Goal: Task Accomplishment & Management: Complete application form

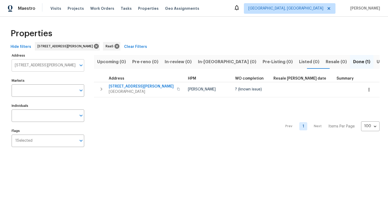
click at [39, 66] on input "[STREET_ADDRESS][PERSON_NAME]" at bounding box center [44, 65] width 65 height 12
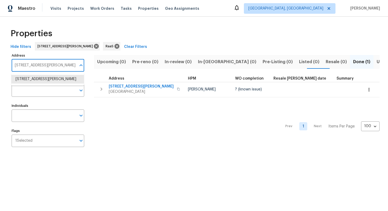
paste input "[STREET_ADDRESS]"
type input "[STREET_ADDRESS]"
click at [35, 82] on li "927 Redcrest Springs Ct Houston TX 77073" at bounding box center [47, 79] width 73 height 9
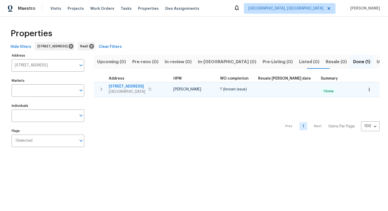
click at [119, 87] on span "927 Redcrest Springs Ct" at bounding box center [127, 86] width 36 height 5
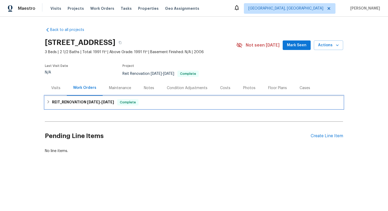
click at [123, 101] on span "Complete" at bounding box center [128, 101] width 20 height 5
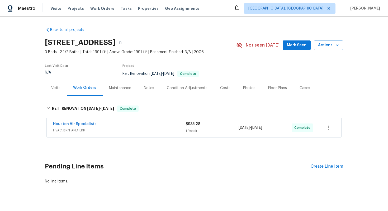
click at [226, 88] on div "Costs" at bounding box center [225, 87] width 10 height 5
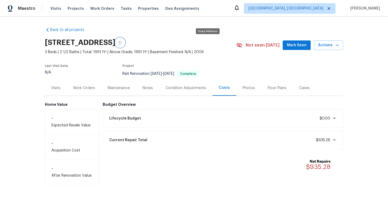
click at [122, 42] on icon "button" at bounding box center [119, 42] width 3 height 3
click at [88, 87] on div "Work Orders" at bounding box center [84, 87] width 22 height 5
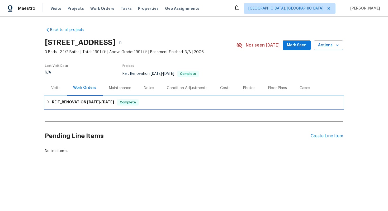
click at [61, 101] on h6 "REIT_RENOVATION 9/30/25 - 9/30/25" at bounding box center [83, 102] width 62 height 6
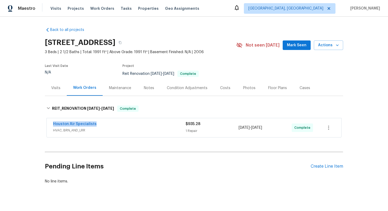
drag, startPoint x: 50, startPoint y: 123, endPoint x: 102, endPoint y: 123, distance: 52.0
click at [102, 123] on div "Houston Air Specialists HVAC, BRN_AND_LRR $935.28 1 Repair 9/30/2025 - 9/30/202…" at bounding box center [194, 127] width 294 height 19
copy link "Houston Air Specialists"
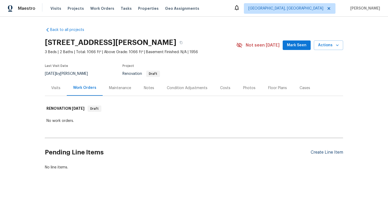
click at [335, 153] on div "Create Line Item" at bounding box center [327, 152] width 32 height 5
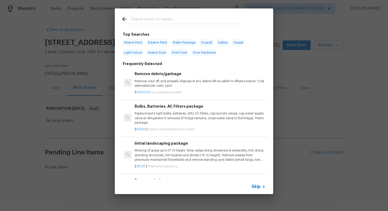
click at [259, 188] on span "Skip" at bounding box center [255, 186] width 9 height 5
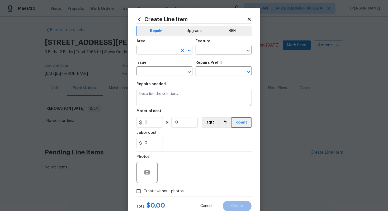
click at [157, 50] on input "text" at bounding box center [156, 50] width 41 height 8
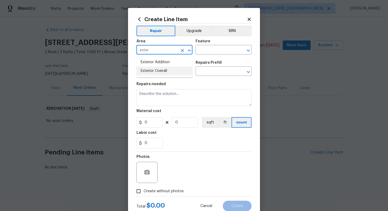
click at [161, 72] on li "Exterior Overall" at bounding box center [164, 70] width 56 height 9
type input "Exterior Overall"
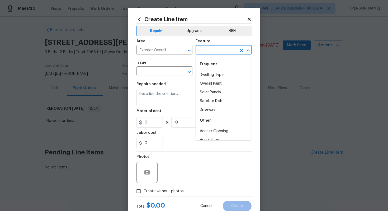
click at [206, 48] on input "text" at bounding box center [216, 50] width 41 height 8
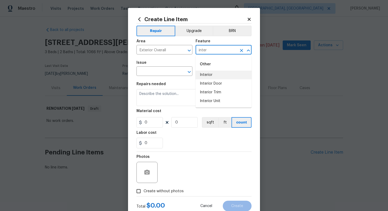
click at [208, 73] on li "Interior" at bounding box center [224, 74] width 56 height 9
type input "Interior"
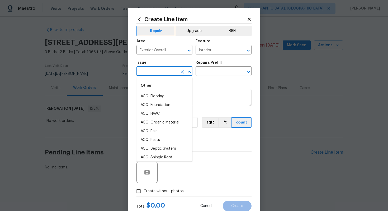
click at [156, 73] on input "text" at bounding box center [156, 72] width 41 height 8
click at [156, 73] on input "over" at bounding box center [156, 72] width 41 height 8
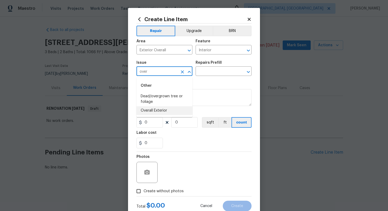
click at [158, 111] on li "Overall Exterior" at bounding box center [164, 110] width 56 height 9
type input "Overall Exterior"
click at [211, 76] on body "Maestro Visits Projects Work Orders Tasks Properties Geo Assignments Albuquerqu…" at bounding box center [194, 103] width 388 height 206
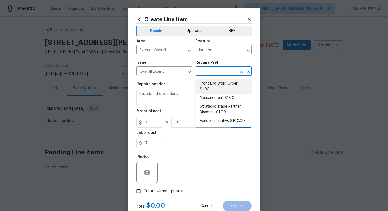
click at [208, 83] on li "Front End Work Order $1.00" at bounding box center [224, 86] width 56 height 14
type input "Front End Work Order $1.00"
type textarea "Placeholder line item for the creation of front end work orders."
type input "1"
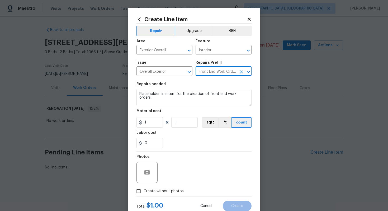
click at [172, 188] on label "Create without photos" at bounding box center [159, 191] width 50 height 10
click at [144, 188] on input "Create without photos" at bounding box center [139, 191] width 10 height 10
checkbox input "true"
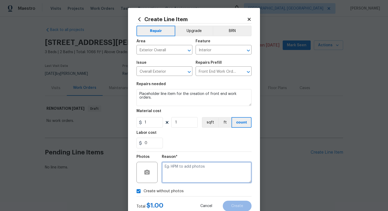
click at [177, 172] on textarea at bounding box center [207, 171] width 90 height 21
type textarea "n/a"
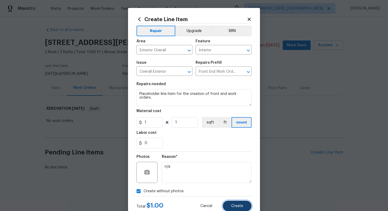
click at [245, 206] on button "Create" at bounding box center [237, 205] width 29 height 11
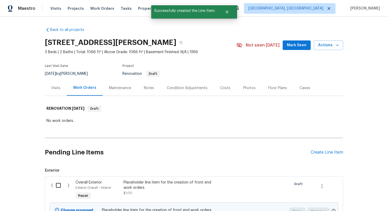
click at [58, 186] on input "checkbox" at bounding box center [60, 184] width 15 height 11
checkbox input "true"
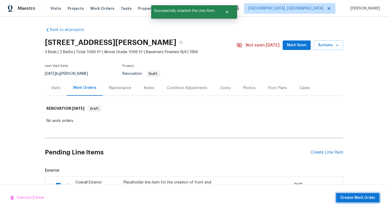
click at [345, 196] on span "Create Work Order" at bounding box center [357, 197] width 35 height 7
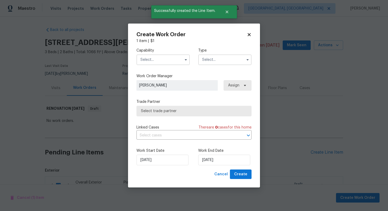
click at [167, 58] on input "text" at bounding box center [162, 59] width 53 height 11
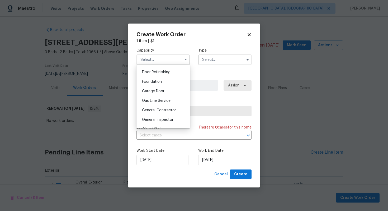
scroll to position [223, 0]
click at [154, 97] on div "General Contractor" at bounding box center [163, 99] width 51 height 9
type input "General Contractor"
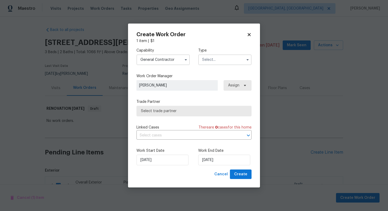
click at [221, 61] on input "text" at bounding box center [224, 59] width 53 height 11
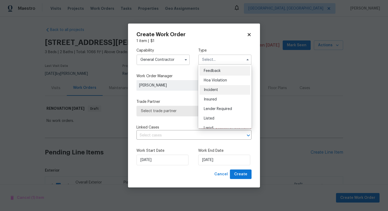
scroll to position [63, 0]
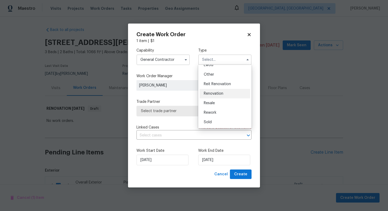
click at [215, 93] on span "Renovation" at bounding box center [214, 94] width 20 height 4
type input "Renovation"
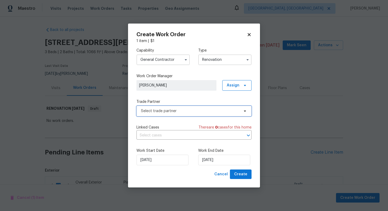
click at [182, 106] on span "Select trade partner" at bounding box center [193, 111] width 115 height 11
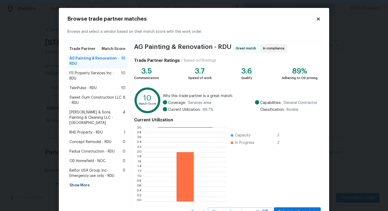
scroll to position [1, 0]
click at [105, 137] on div "Concept Remodel - RDU 0" at bounding box center [97, 141] width 60 height 9
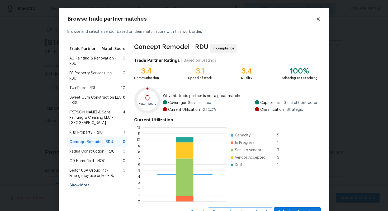
scroll to position [22, 0]
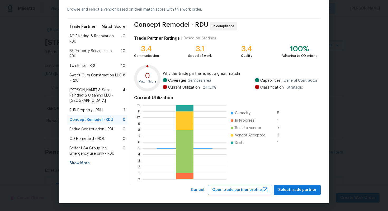
click at [286, 194] on div "Browse trade partner matches Browse and select a vendor based on their match sc…" at bounding box center [194, 94] width 270 height 217
click at [281, 185] on button "Select trade partner" at bounding box center [297, 190] width 47 height 10
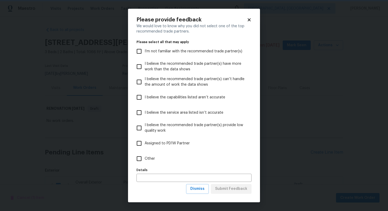
scroll to position [0, 0]
click at [141, 158] on input "Other" at bounding box center [139, 158] width 11 height 11
checkbox input "true"
click at [142, 178] on input "text" at bounding box center [193, 177] width 115 height 8
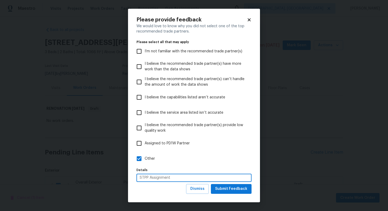
type input "STPP Assignment"
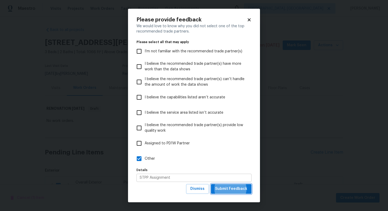
click at [211, 184] on button "Submit Feedback" at bounding box center [231, 189] width 41 height 10
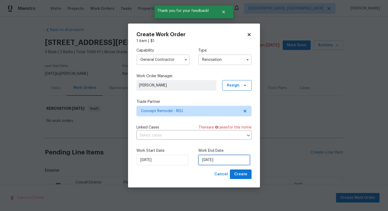
click at [214, 159] on input "13/10/2025" at bounding box center [224, 159] width 52 height 11
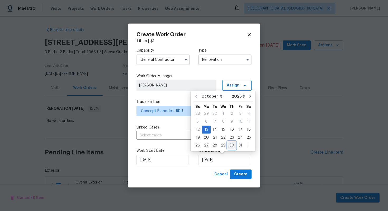
click at [230, 146] on div "30" at bounding box center [231, 144] width 8 height 7
type input "30/10/2025"
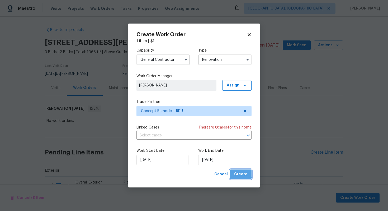
click at [237, 173] on span "Create" at bounding box center [240, 174] width 13 height 7
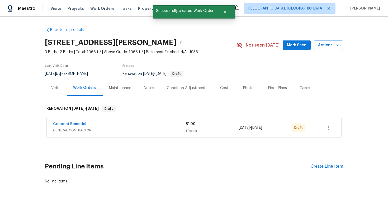
scroll to position [9, 0]
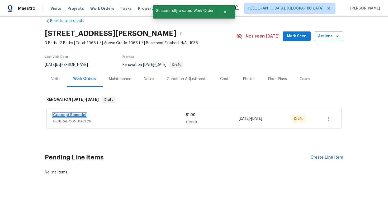
click at [72, 116] on link "Concept Remodel" at bounding box center [69, 115] width 33 height 4
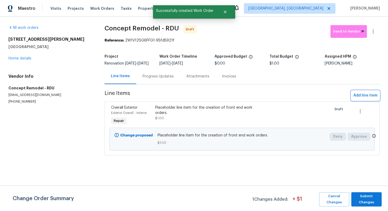
click at [355, 97] on span "Add line item" at bounding box center [365, 95] width 24 height 7
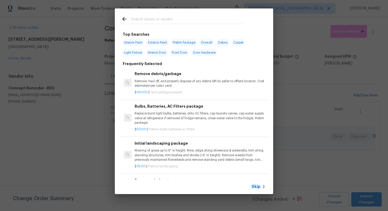
click at [261, 187] on icon at bounding box center [263, 186] width 6 height 6
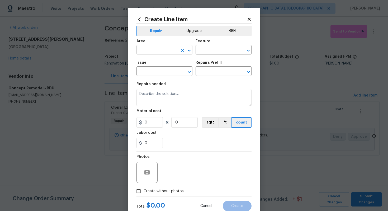
click at [151, 50] on input "text" at bounding box center [156, 50] width 41 height 8
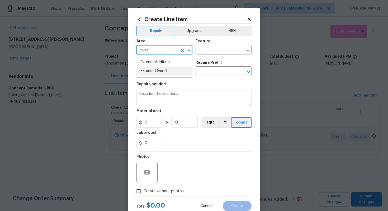
click at [158, 73] on li "Exterior Overall" at bounding box center [164, 70] width 56 height 9
type input "Exterior Overall"
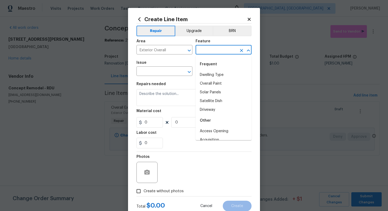
click at [214, 50] on input "text" at bounding box center [216, 50] width 41 height 8
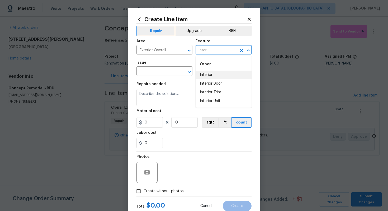
click at [215, 72] on li "Interior" at bounding box center [224, 74] width 56 height 9
type input "Interior"
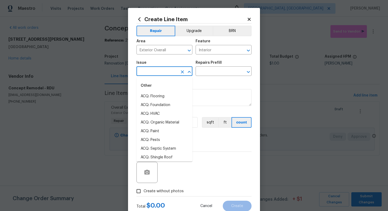
click at [174, 74] on input "text" at bounding box center [156, 72] width 41 height 8
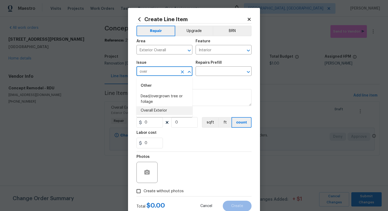
click at [176, 109] on li "Overall Exterior" at bounding box center [164, 110] width 56 height 9
type input "Overall Exterior"
click at [209, 72] on input "text" at bounding box center [216, 72] width 41 height 8
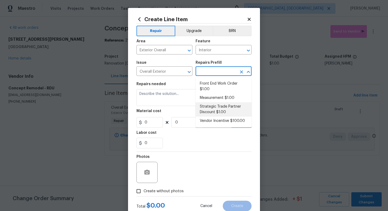
click at [217, 106] on li "Strategic Trade Partner Discount $1.00" at bounding box center [224, 109] width 56 height 14
type input "Strategic Trade Partner Discount $1.00"
type textarea "Calculate and apply 5% STPP discount to the total of the work order as a negati…"
type input "1"
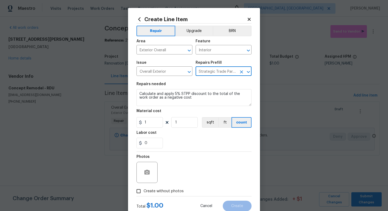
click at [170, 190] on span "Create without photos" at bounding box center [164, 191] width 40 height 6
click at [144, 190] on input "Create without photos" at bounding box center [139, 191] width 10 height 10
checkbox input "true"
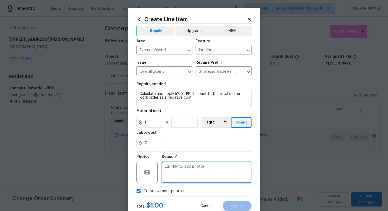
click at [179, 174] on textarea at bounding box center [207, 171] width 90 height 21
type textarea "n/a"
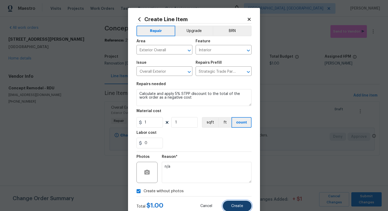
click at [235, 207] on span "Create" at bounding box center [237, 206] width 12 height 4
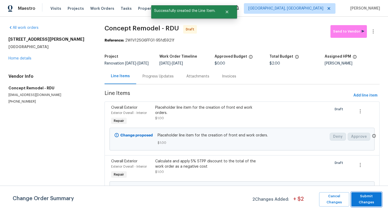
click at [360, 198] on span "Submit Changes" at bounding box center [366, 199] width 25 height 12
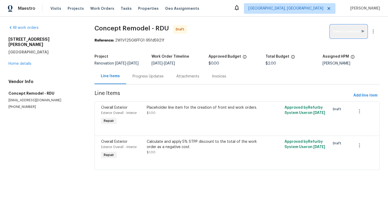
click at [352, 33] on span "Send to Vendor" at bounding box center [348, 31] width 31 height 6
click at [11, 62] on link "Home details" at bounding box center [19, 64] width 23 height 4
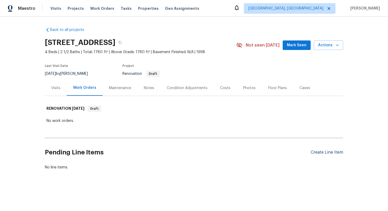
click at [322, 152] on div "Create Line Item" at bounding box center [327, 152] width 32 height 5
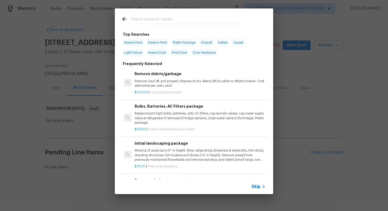
click at [263, 187] on icon at bounding box center [263, 186] width 6 height 6
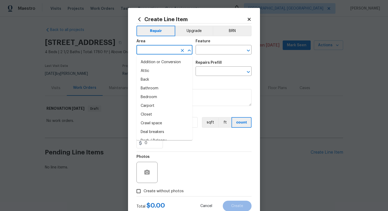
click at [156, 48] on input "text" at bounding box center [156, 50] width 41 height 8
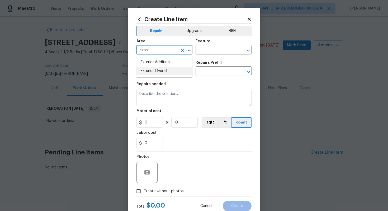
click at [175, 69] on li "Exterior Overall" at bounding box center [164, 70] width 56 height 9
type input "Exterior Overall"
click at [205, 53] on input "text" at bounding box center [216, 50] width 41 height 8
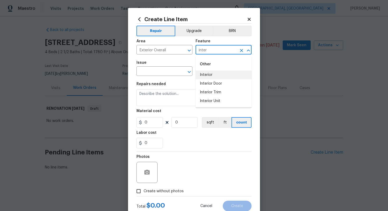
click at [211, 72] on li "Interior" at bounding box center [224, 74] width 56 height 9
type input "Interior"
click at [167, 70] on input "text" at bounding box center [156, 72] width 41 height 8
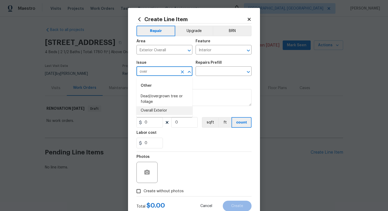
click at [159, 110] on li "Overall Exterior" at bounding box center [164, 110] width 56 height 9
type input "Overall Exterior"
click at [212, 75] on input "text" at bounding box center [216, 72] width 41 height 8
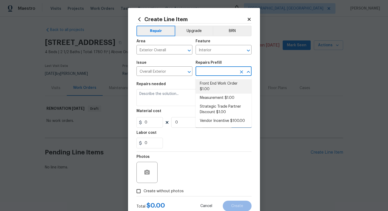
click at [219, 84] on li "Front End Work Order $1.00" at bounding box center [224, 86] width 56 height 14
type input "Front End Work Order $1.00"
type textarea "Placeholder line item for the creation of front end work orders."
type input "1"
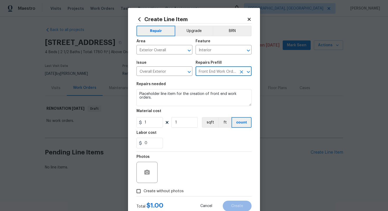
click at [179, 189] on span "Create without photos" at bounding box center [164, 191] width 40 height 6
click at [144, 189] on input "Create without photos" at bounding box center [139, 191] width 10 height 10
checkbox input "true"
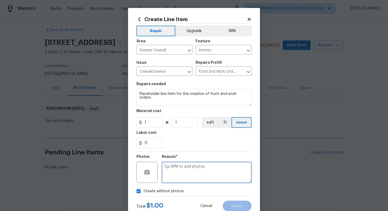
click at [184, 177] on textarea at bounding box center [207, 171] width 90 height 21
type textarea "n/a"
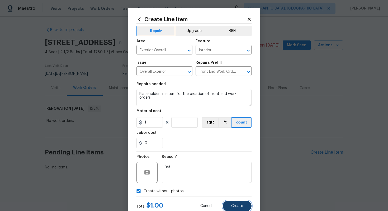
click at [238, 208] on button "Create" at bounding box center [237, 205] width 29 height 11
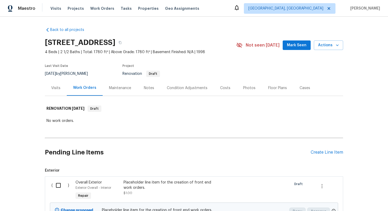
scroll to position [55, 0]
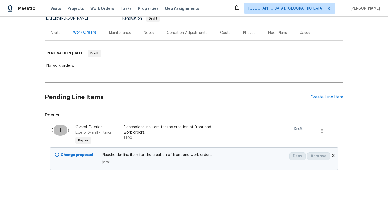
click at [59, 128] on input "checkbox" at bounding box center [60, 129] width 15 height 11
checkbox input "true"
click at [342, 197] on span "Create Work Order" at bounding box center [357, 197] width 35 height 7
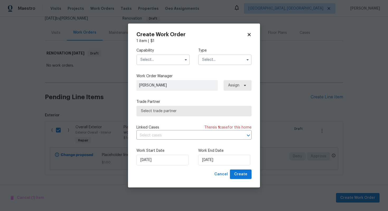
click at [163, 62] on input "text" at bounding box center [162, 59] width 53 height 11
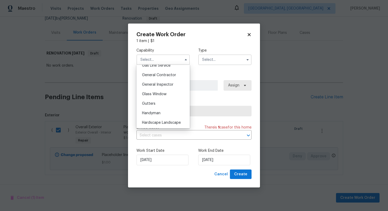
scroll to position [244, 0]
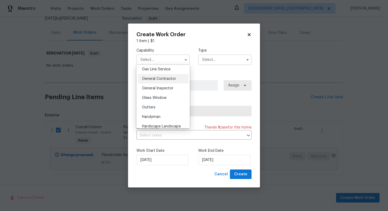
click at [161, 80] on span "General Contractor" at bounding box center [159, 79] width 34 height 4
type input "General Contractor"
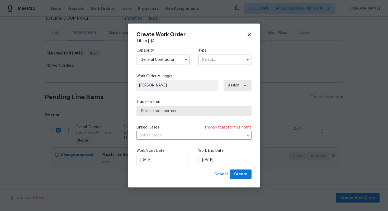
click at [211, 60] on input "text" at bounding box center [224, 59] width 53 height 11
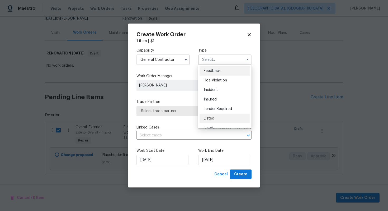
scroll to position [63, 0]
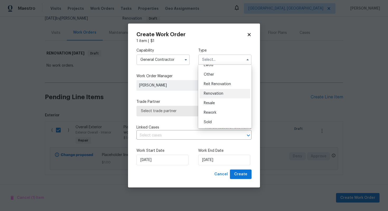
click at [213, 90] on div "Renovation" at bounding box center [224, 93] width 51 height 9
type input "Renovation"
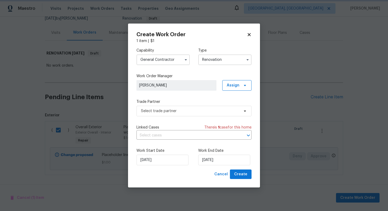
scroll to position [0, 0]
click at [234, 155] on input "17/10/2025" at bounding box center [224, 159] width 52 height 11
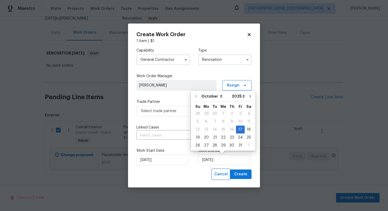
click at [224, 174] on span "Cancel" at bounding box center [220, 174] width 13 height 7
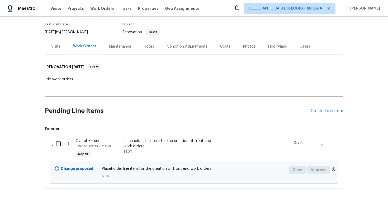
scroll to position [41, 0]
click at [60, 147] on input "checkbox" at bounding box center [60, 143] width 15 height 11
checkbox input "true"
click at [350, 194] on span "Create Work Order" at bounding box center [357, 197] width 35 height 7
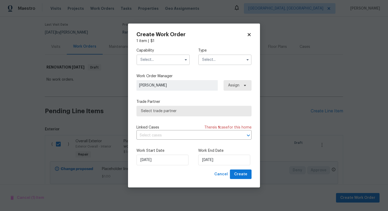
click at [148, 62] on input "text" at bounding box center [162, 59] width 53 height 11
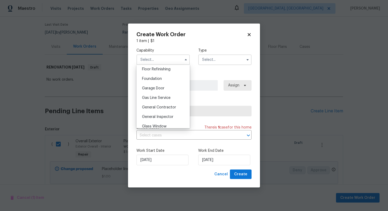
scroll to position [221, 0]
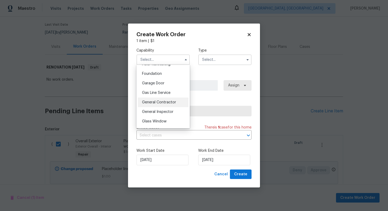
click at [151, 101] on span "General Contractor" at bounding box center [159, 102] width 34 height 4
type input "General Contractor"
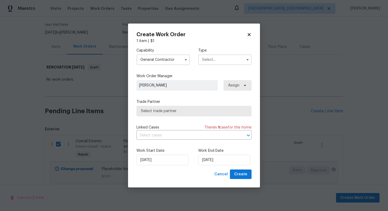
click at [210, 58] on input "text" at bounding box center [224, 59] width 53 height 11
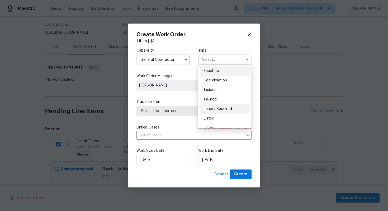
scroll to position [63, 0]
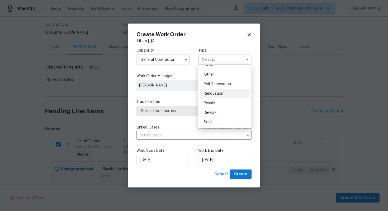
click at [217, 92] on span "Renovation" at bounding box center [214, 94] width 20 height 4
type input "Renovation"
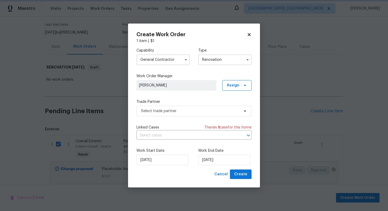
scroll to position [0, 0]
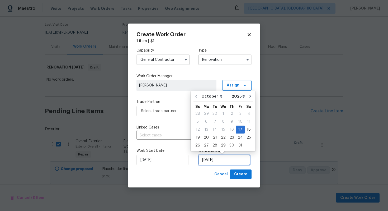
click at [210, 158] on input "[DATE]" at bounding box center [224, 159] width 52 height 11
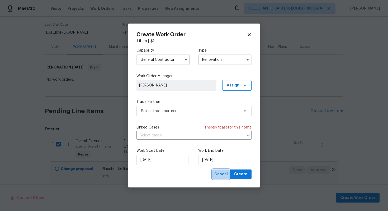
click at [219, 172] on span "Cancel" at bounding box center [220, 174] width 13 height 7
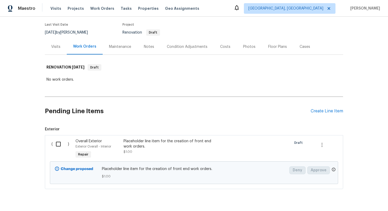
click at [57, 143] on input "checkbox" at bounding box center [60, 143] width 15 height 11
checkbox input "true"
click at [351, 194] on span "Create Work Order" at bounding box center [357, 197] width 35 height 7
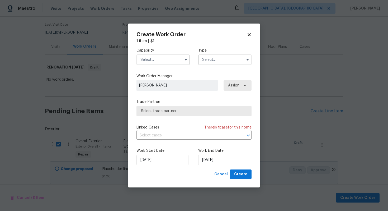
click at [155, 63] on input "text" at bounding box center [162, 59] width 53 height 11
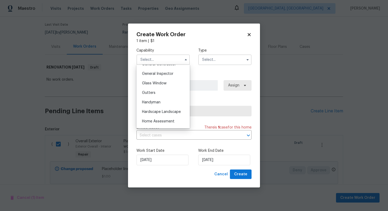
scroll to position [238, 0]
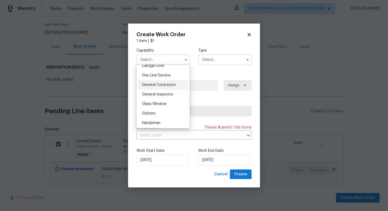
click at [168, 83] on span "General Contractor" at bounding box center [159, 85] width 34 height 4
type input "General Contractor"
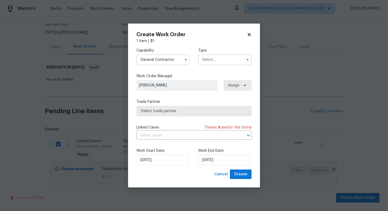
click at [218, 56] on input "text" at bounding box center [224, 59] width 53 height 11
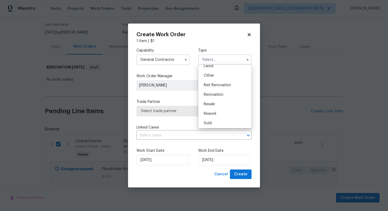
scroll to position [63, 0]
click at [212, 92] on span "Renovation" at bounding box center [214, 94] width 20 height 4
type input "Renovation"
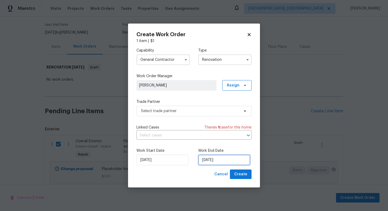
click at [210, 162] on input "[DATE]" at bounding box center [224, 159] width 52 height 11
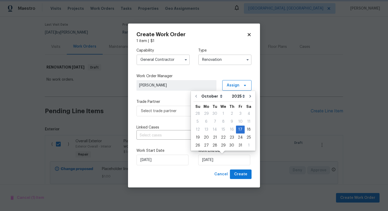
click at [250, 32] on icon at bounding box center [249, 34] width 5 height 5
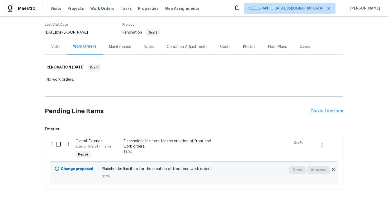
click at [56, 145] on input "checkbox" at bounding box center [60, 143] width 15 height 11
click at [349, 197] on span "Create Work Order" at bounding box center [357, 197] width 35 height 7
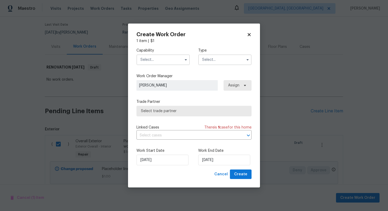
click at [253, 36] on div "Create Work Order 1 item | $ 1 Capability Type Work Order Manager Muzammil Aham…" at bounding box center [194, 105] width 132 height 164
click at [250, 33] on icon at bounding box center [249, 34] width 5 height 5
checkbox input "false"
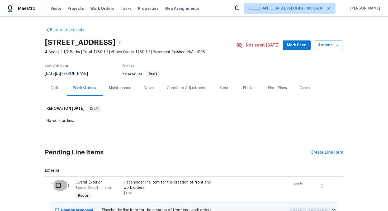
click at [54, 181] on input "checkbox" at bounding box center [60, 184] width 15 height 11
checkbox input "true"
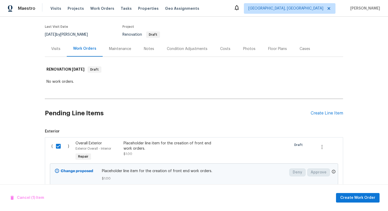
scroll to position [55, 0]
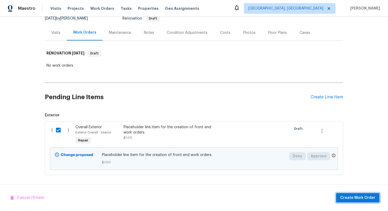
click at [358, 196] on span "Create Work Order" at bounding box center [357, 197] width 35 height 7
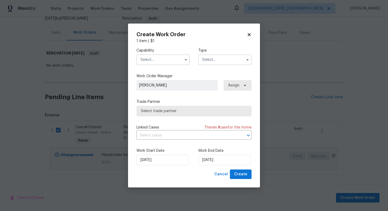
click at [150, 61] on input "text" at bounding box center [162, 59] width 53 height 11
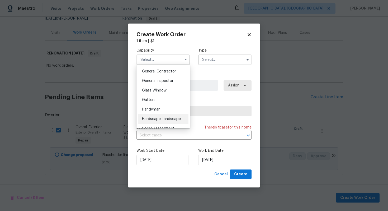
scroll to position [240, 0]
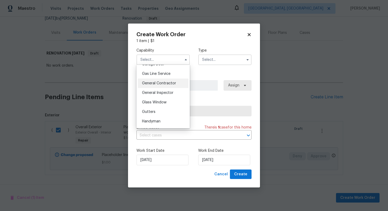
click at [159, 82] on span "General Contractor" at bounding box center [159, 83] width 34 height 4
type input "General Contractor"
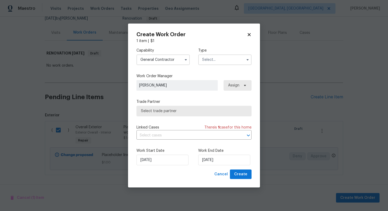
click at [209, 62] on input "text" at bounding box center [224, 59] width 53 height 11
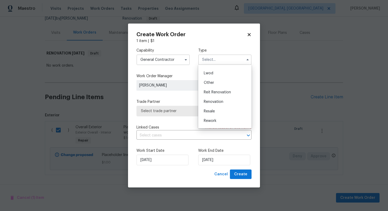
scroll to position [60, 0]
click at [215, 97] on span "Renovation" at bounding box center [214, 97] width 20 height 4
type input "Renovation"
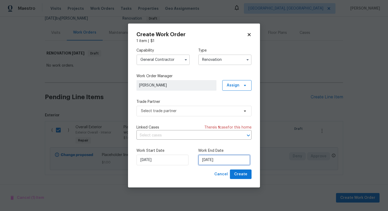
click at [211, 164] on input "[DATE]" at bounding box center [224, 159] width 52 height 11
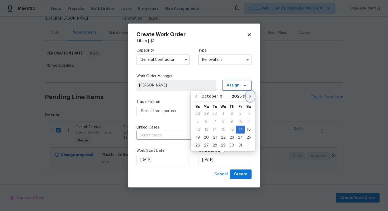
click at [250, 99] on button "Go to next month" at bounding box center [250, 96] width 8 height 11
type input "[DATE]"
select select "10"
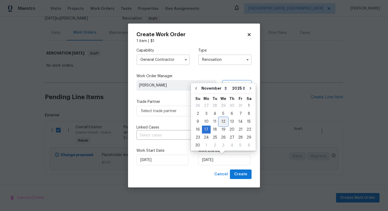
click at [223, 122] on div "12" at bounding box center [223, 121] width 8 height 7
type input "[DATE]"
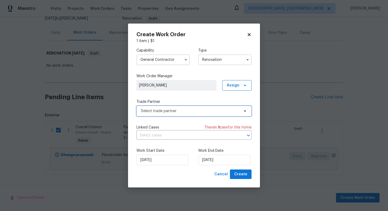
click at [166, 108] on span "Select trade partner" at bounding box center [190, 110] width 98 height 5
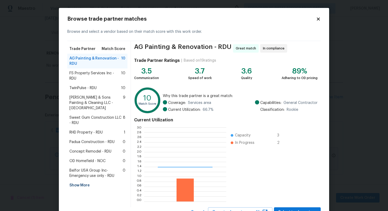
scroll to position [74, 82]
click at [88, 149] on span "Concept Remodel - RDU" at bounding box center [90, 151] width 42 height 5
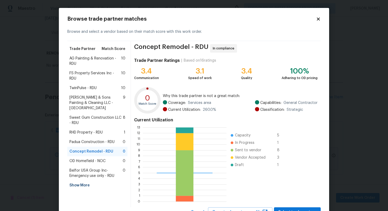
scroll to position [22, 0]
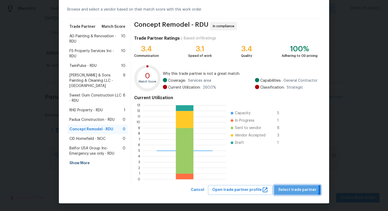
click at [288, 188] on span "Select trade partner" at bounding box center [297, 189] width 38 height 7
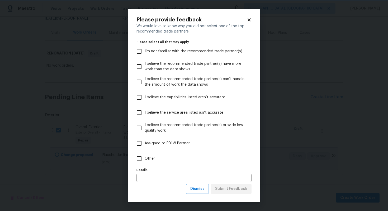
scroll to position [0, 0]
click at [137, 161] on input "Other" at bounding box center [139, 158] width 11 height 11
checkbox input "true"
click at [142, 173] on div "Details Details" at bounding box center [193, 174] width 115 height 16
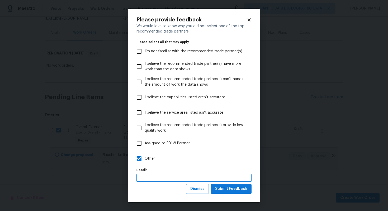
click at [142, 178] on input "text" at bounding box center [193, 177] width 115 height 8
type input "STPP Assignment"
click at [218, 189] on span "Submit Feedback" at bounding box center [231, 188] width 32 height 7
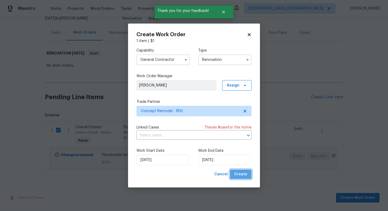
click at [247, 174] on button "Create" at bounding box center [241, 174] width 22 height 10
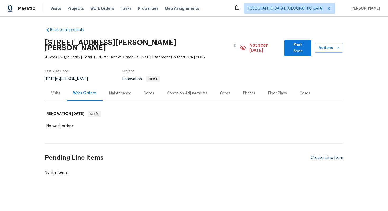
click at [319, 155] on div "Create Line Item" at bounding box center [327, 157] width 32 height 5
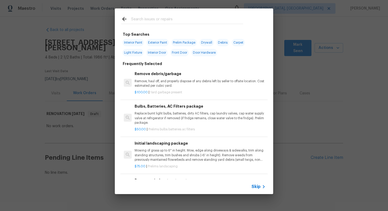
click at [255, 187] on span "Skip" at bounding box center [255, 186] width 9 height 5
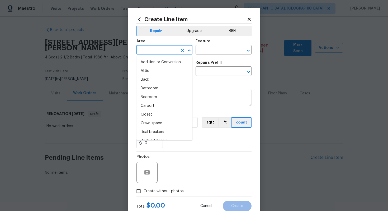
click at [165, 47] on input "text" at bounding box center [156, 50] width 41 height 8
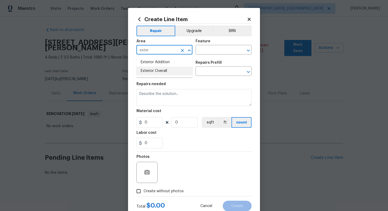
click at [164, 72] on li "Exterior Overall" at bounding box center [164, 70] width 56 height 9
type input "Exterior Overall"
click at [209, 51] on input "text" at bounding box center [216, 50] width 41 height 8
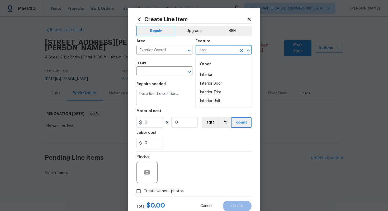
click at [211, 70] on div "Other" at bounding box center [224, 64] width 56 height 13
click at [207, 74] on li "Interior" at bounding box center [224, 74] width 56 height 9
type input "Interior"
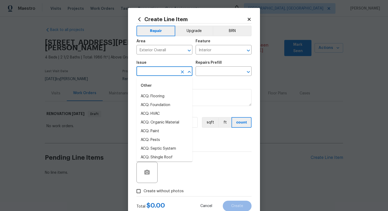
click at [143, 74] on input "text" at bounding box center [156, 72] width 41 height 8
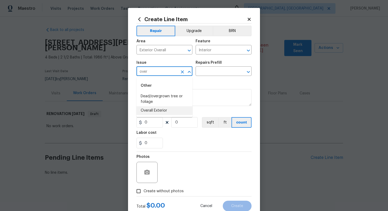
click at [156, 108] on li "Overall Exterior" at bounding box center [164, 110] width 56 height 9
type input "Overall Exterior"
click at [211, 66] on div "Repairs Prefill" at bounding box center [224, 64] width 56 height 7
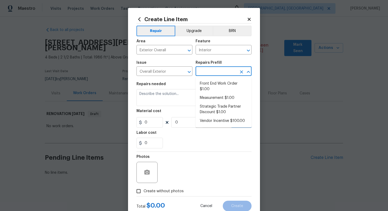
click at [211, 69] on input "text" at bounding box center [216, 72] width 41 height 8
click at [210, 88] on li "Front End Work Order $1.00" at bounding box center [224, 86] width 56 height 14
type input "Front End Work Order $1.00"
type textarea "Placeholder line item for the creation of front end work orders."
type input "1"
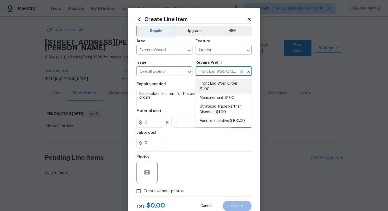
type input "1"
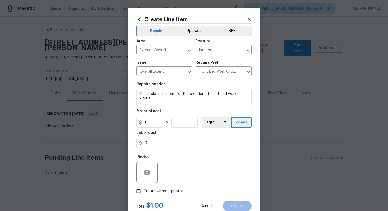
click at [161, 189] on span "Create without photos" at bounding box center [164, 191] width 40 height 6
click at [144, 189] on input "Create without photos" at bounding box center [139, 191] width 10 height 10
checkbox input "true"
click at [192, 158] on div "Reason*" at bounding box center [207, 158] width 90 height 7
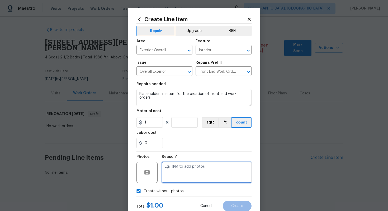
click at [186, 173] on textarea at bounding box center [207, 171] width 90 height 21
type textarea "n/a"
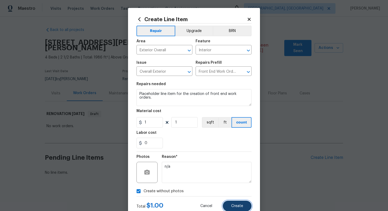
click at [243, 205] on button "Create" at bounding box center [237, 205] width 29 height 11
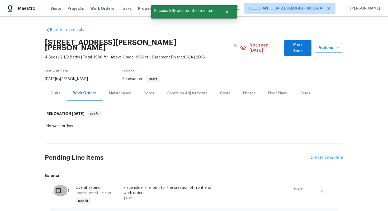
click at [59, 187] on input "checkbox" at bounding box center [60, 190] width 15 height 11
checkbox input "true"
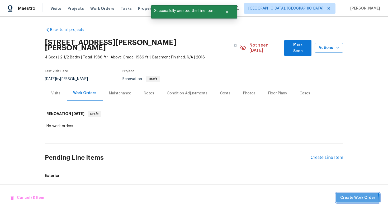
click at [348, 200] on span "Create Work Order" at bounding box center [357, 197] width 35 height 7
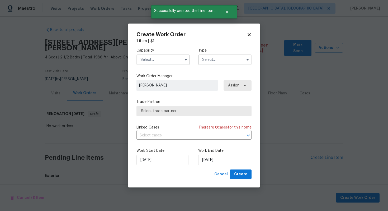
click at [144, 60] on input "text" at bounding box center [162, 59] width 53 height 11
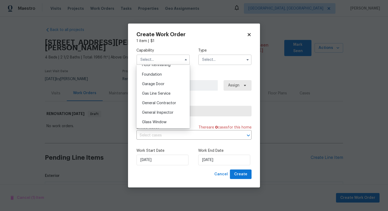
scroll to position [229, 0]
click at [156, 96] on div "General Contractor" at bounding box center [163, 93] width 51 height 9
type input "General Contractor"
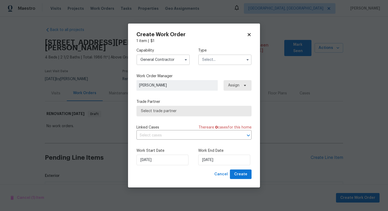
click at [216, 63] on input "text" at bounding box center [224, 59] width 53 height 11
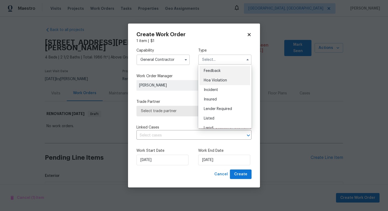
scroll to position [63, 0]
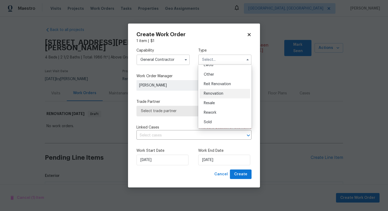
click at [215, 93] on span "Renovation" at bounding box center [214, 94] width 20 height 4
type input "Renovation"
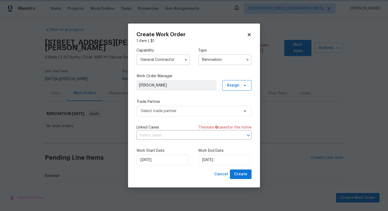
scroll to position [0, 0]
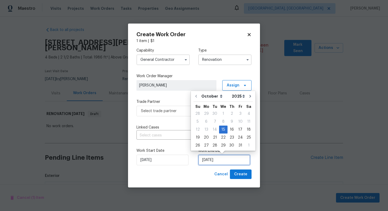
click at [213, 159] on input "[DATE]" at bounding box center [224, 159] width 52 height 11
click at [205, 147] on div "27" at bounding box center [206, 144] width 9 height 7
type input "[DATE]"
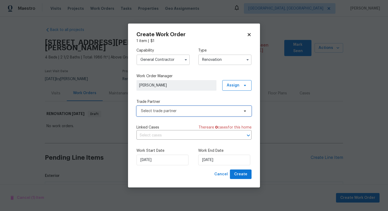
click at [177, 111] on span "Select trade partner" at bounding box center [190, 110] width 98 height 5
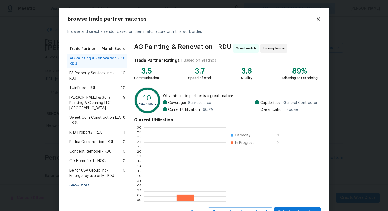
scroll to position [74, 82]
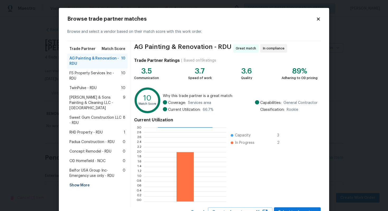
click at [94, 139] on span "Padua Construction - RDU" at bounding box center [91, 141] width 45 height 5
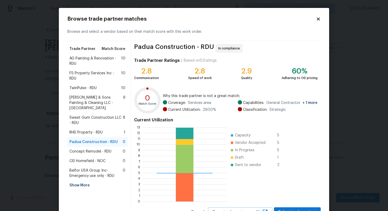
scroll to position [22, 0]
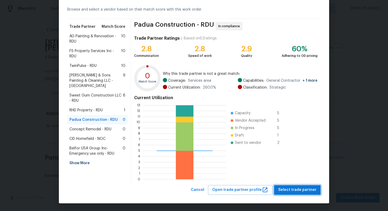
click at [293, 194] on button "Select trade partner" at bounding box center [297, 190] width 47 height 10
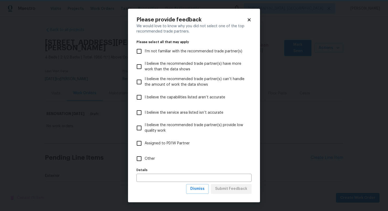
scroll to position [0, 0]
click at [156, 159] on label "Other" at bounding box center [191, 158] width 114 height 15
click at [145, 159] on input "Other" at bounding box center [139, 158] width 11 height 11
checkbox input "true"
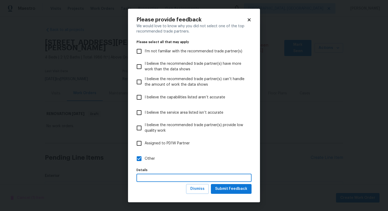
click at [151, 178] on input "text" at bounding box center [193, 177] width 115 height 8
type input "STPP Assignment"
click at [218, 185] on button "Submit Feedback" at bounding box center [231, 189] width 41 height 10
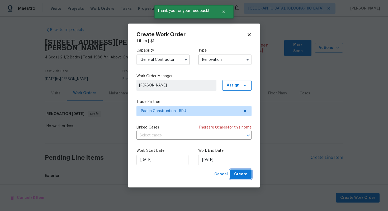
click at [244, 174] on span "Create" at bounding box center [240, 174] width 13 height 7
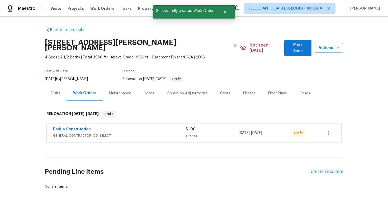
click at [94, 150] on div "Back to all projects [STREET_ADDRESS][PERSON_NAME] 4 Beds | 2 1/2 Baths | Total…" at bounding box center [194, 108] width 298 height 170
click at [74, 127] on link "Padua Construction" at bounding box center [72, 129] width 38 height 4
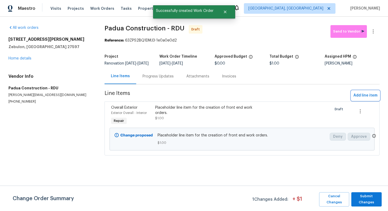
click at [359, 99] on span "Add line item" at bounding box center [365, 95] width 24 height 7
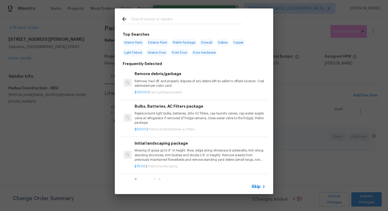
click at [258, 185] on span "Skip" at bounding box center [255, 186] width 9 height 5
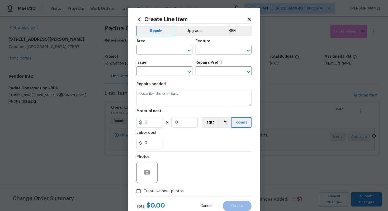
click at [150, 55] on span "Area ​" at bounding box center [164, 46] width 56 height 21
click at [149, 51] on input "text" at bounding box center [156, 50] width 41 height 8
click at [165, 73] on li "Exterior Overall" at bounding box center [164, 70] width 56 height 9
type input "Exterior Overall"
click at [206, 204] on span "Cancel" at bounding box center [206, 206] width 12 height 4
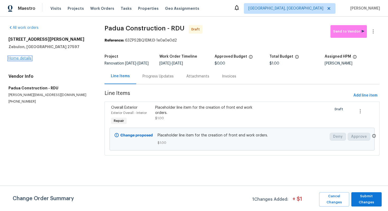
click at [21, 60] on link "Home details" at bounding box center [19, 58] width 23 height 4
